Goal: Task Accomplishment & Management: Complete application form

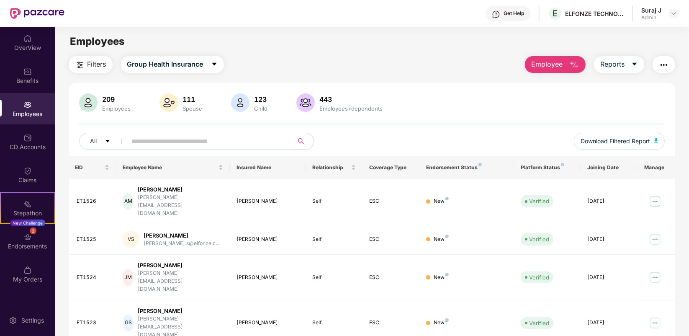
click at [562, 69] on button "Employee" at bounding box center [555, 64] width 61 height 17
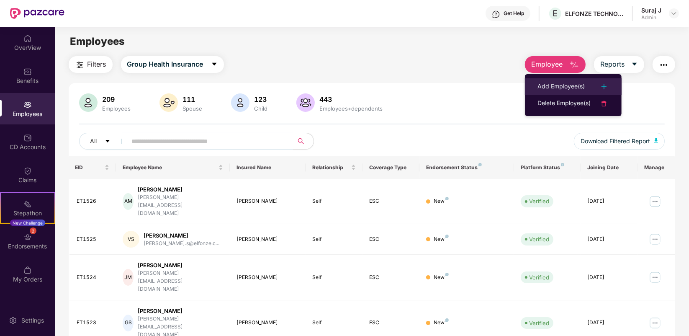
click at [559, 88] on div "Add Employee(s)" at bounding box center [561, 87] width 47 height 10
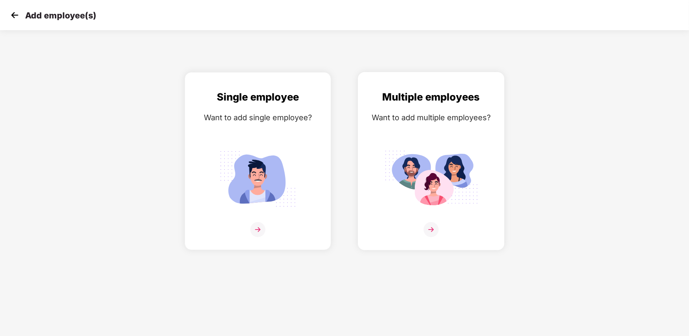
click at [436, 224] on img at bounding box center [431, 229] width 15 height 15
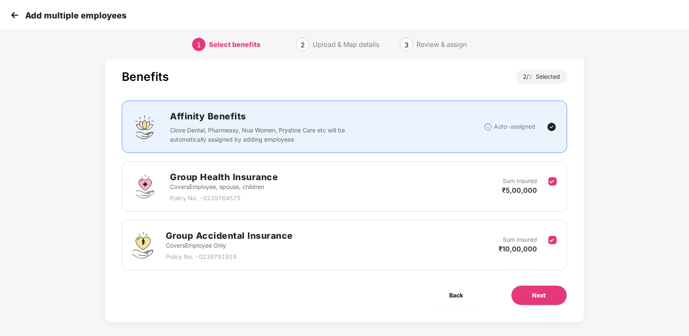
scroll to position [23, 0]
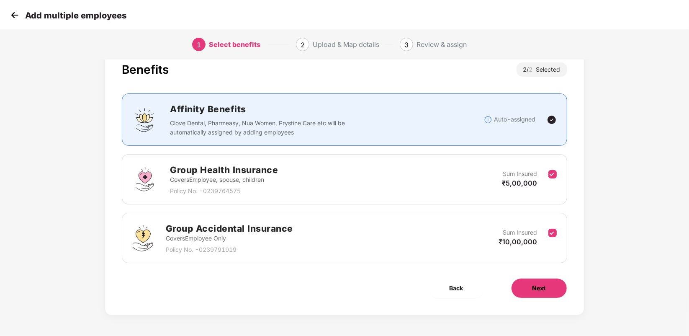
click at [540, 286] on span "Next" at bounding box center [538, 287] width 13 height 9
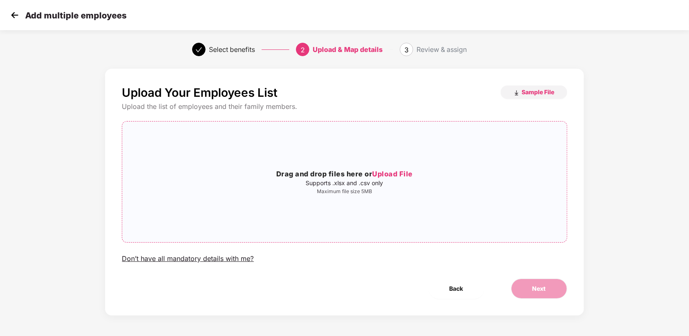
click at [380, 181] on p "Supports .xlsx and .csv only" at bounding box center [344, 183] width 444 height 7
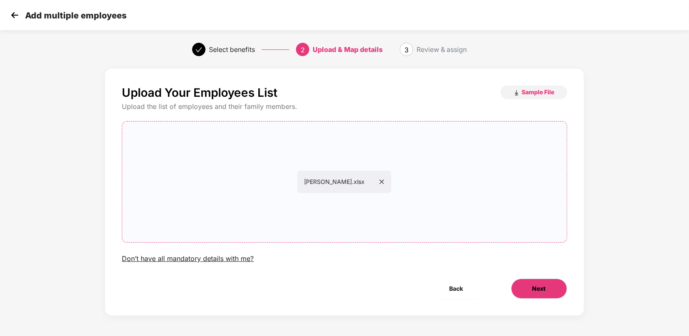
click at [531, 280] on button "Next" at bounding box center [539, 288] width 56 height 20
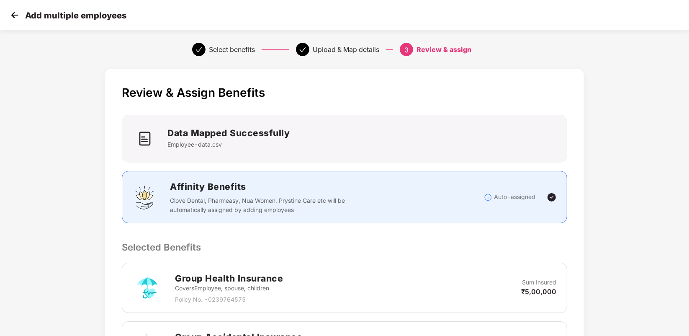
scroll to position [190, 0]
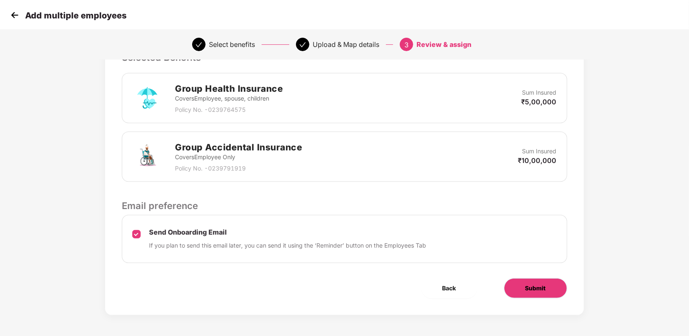
click at [522, 280] on button "Submit" at bounding box center [535, 288] width 63 height 20
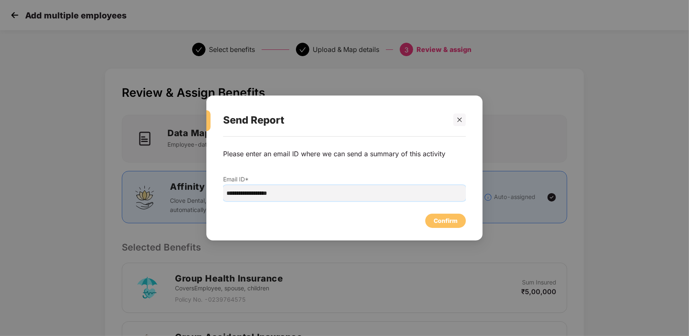
click at [244, 195] on input "**********" at bounding box center [344, 193] width 243 height 16
type input "**********"
click at [448, 222] on div "Confirm" at bounding box center [446, 220] width 24 height 9
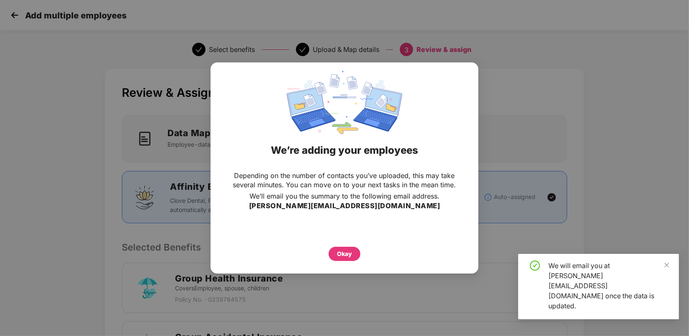
click at [346, 262] on div "Depending on the number of contacts you’ve uploaded, this may take several minu…" at bounding box center [345, 216] width 268 height 99
click at [348, 257] on div "Okay" at bounding box center [344, 253] width 15 height 9
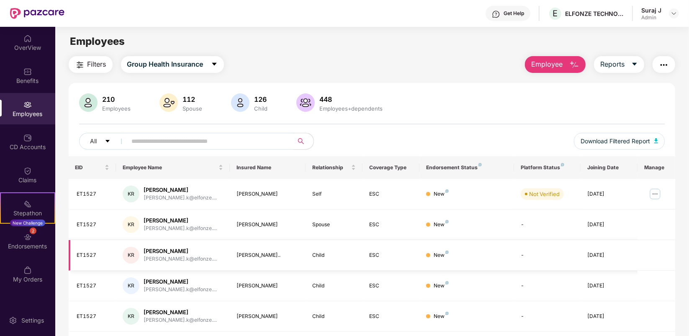
scroll to position [52, 0]
